Goal: Information Seeking & Learning: Learn about a topic

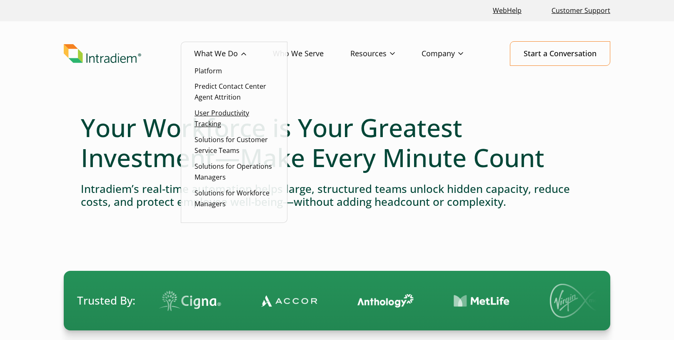
click at [223, 111] on link "User Productivity Tracking" at bounding box center [222, 118] width 55 height 20
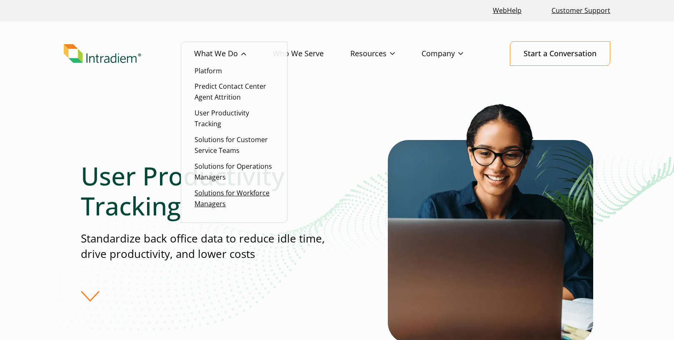
click at [219, 189] on link "Solutions for Workforce Managers" at bounding box center [232, 198] width 75 height 20
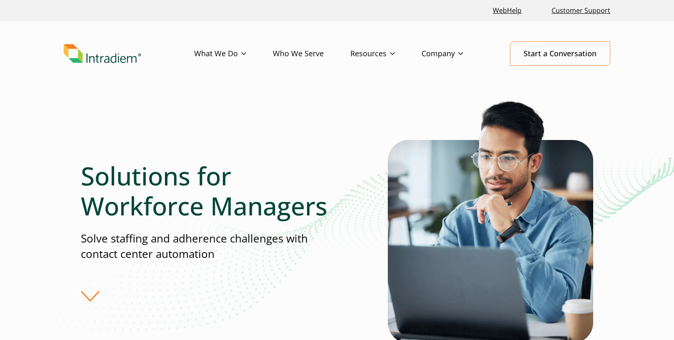
click at [314, 53] on link "Who We Serve" at bounding box center [312, 54] width 78 height 24
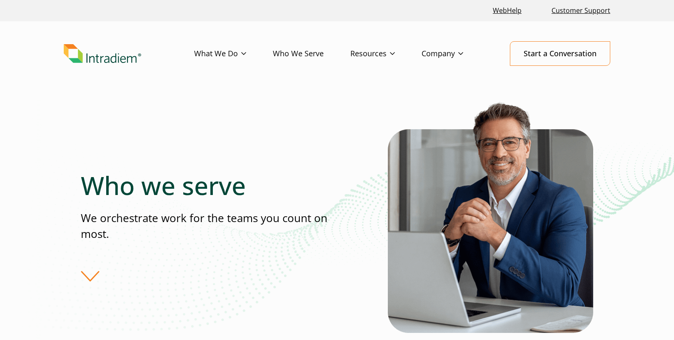
click at [90, 276] on div "Who we serve We orchestrate work for the teams you count on most." at bounding box center [234, 225] width 307 height 111
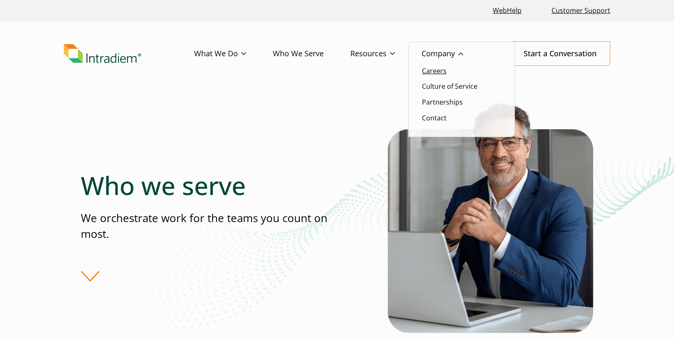
click at [436, 72] on link "Careers" at bounding box center [434, 70] width 25 height 9
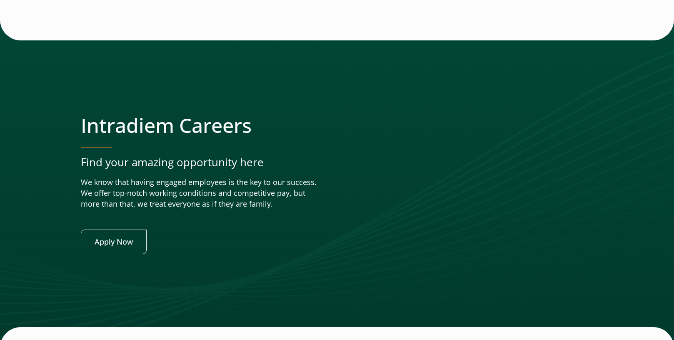
scroll to position [3139, 0]
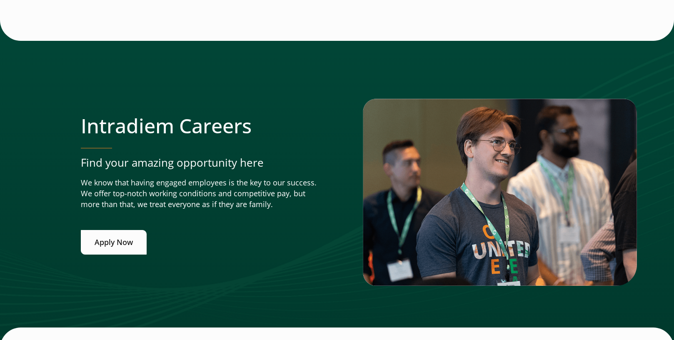
click at [115, 234] on link "Apply Now" at bounding box center [114, 242] width 66 height 25
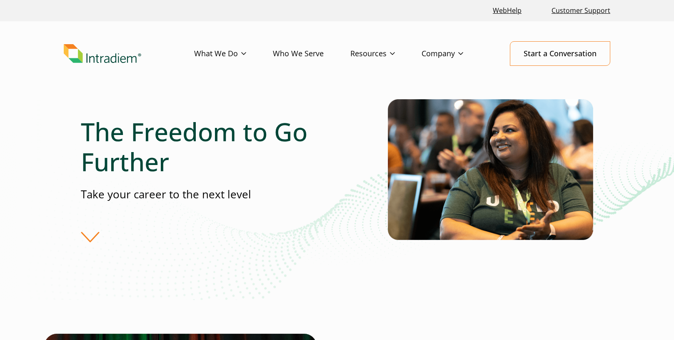
scroll to position [0, 0]
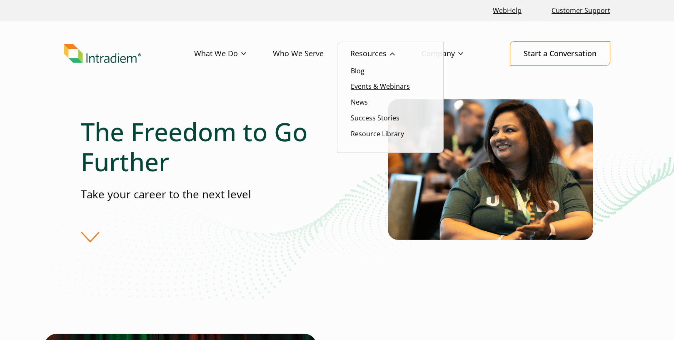
click at [365, 88] on link "Events & Webinars" at bounding box center [380, 86] width 59 height 9
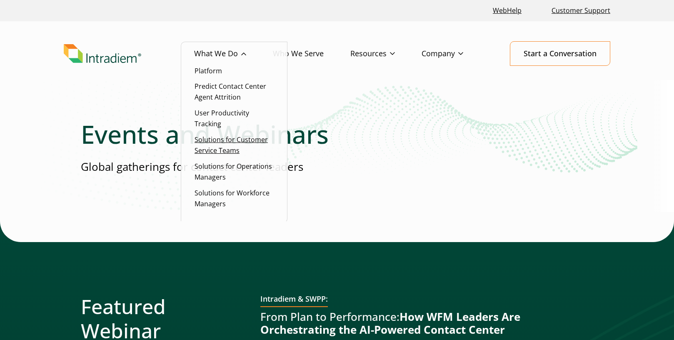
click at [222, 138] on link "Solutions for Customer Service Teams" at bounding box center [231, 145] width 73 height 20
